Goal: Task Accomplishment & Management: Use online tool/utility

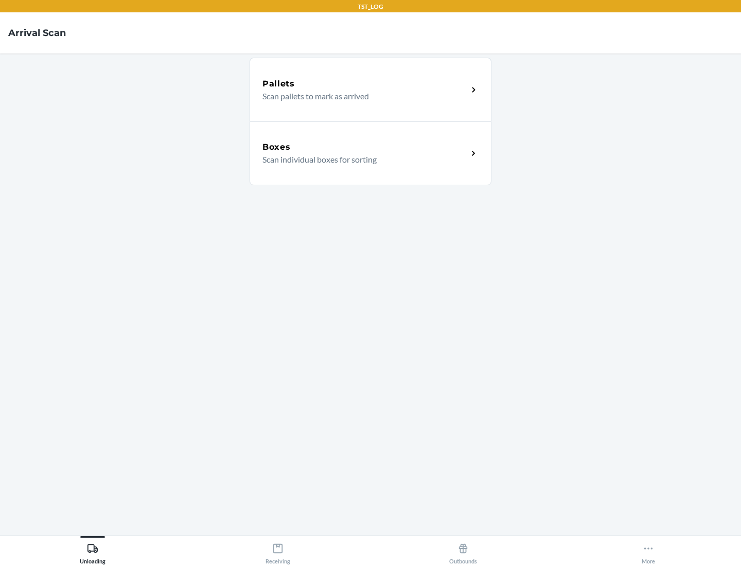
click at [365, 147] on div "Boxes" at bounding box center [364, 147] width 205 height 12
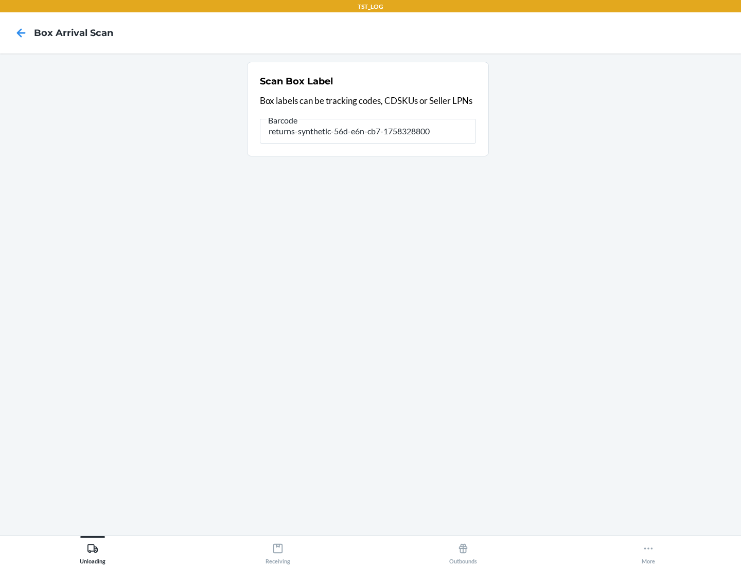
type input "returns-synthetic-56d-e6n-cb7-1758328800"
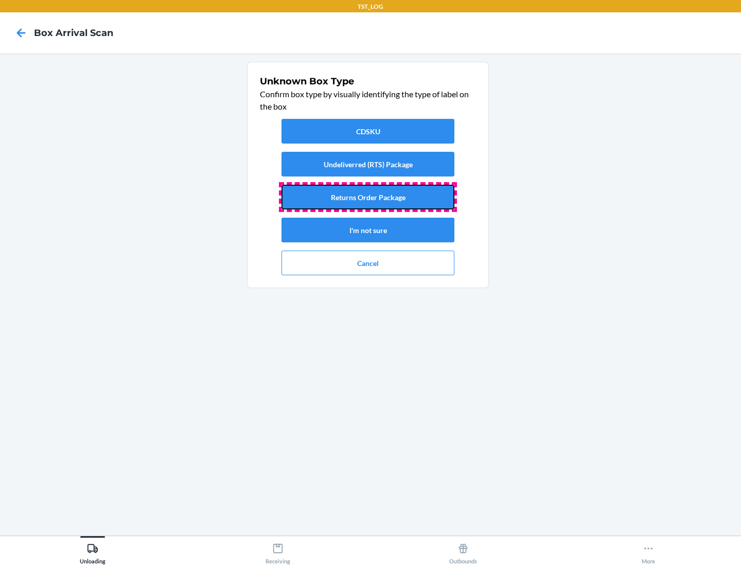
click at [368, 197] on button "Returns Order Package" at bounding box center [367, 197] width 173 height 25
